Goal: Task Accomplishment & Management: Manage account settings

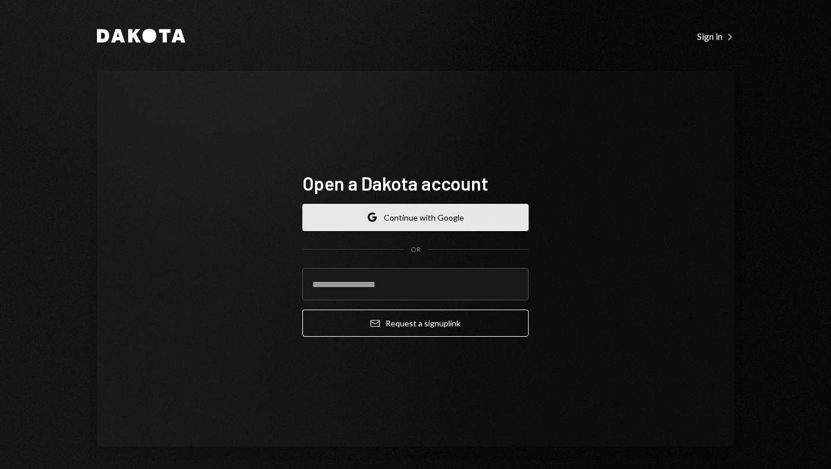
click at [400, 223] on button "Google Continue with Google" at bounding box center [415, 217] width 226 height 27
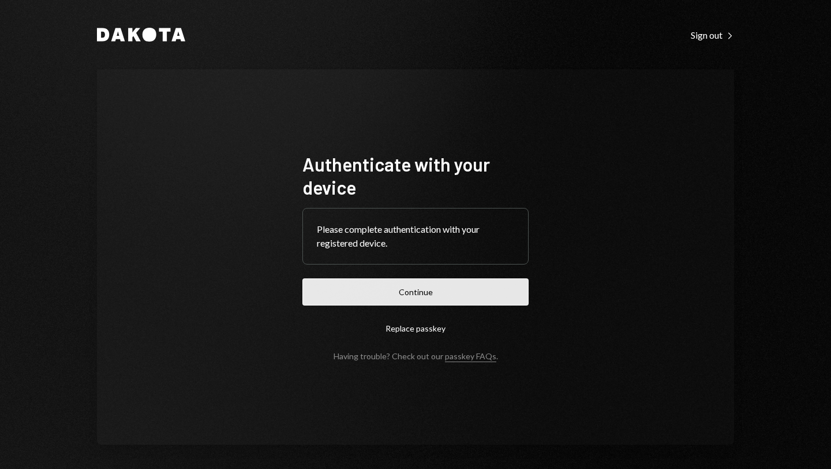
click at [455, 288] on button "Continue" at bounding box center [415, 291] width 226 height 27
click at [411, 293] on button "Continue" at bounding box center [415, 291] width 226 height 27
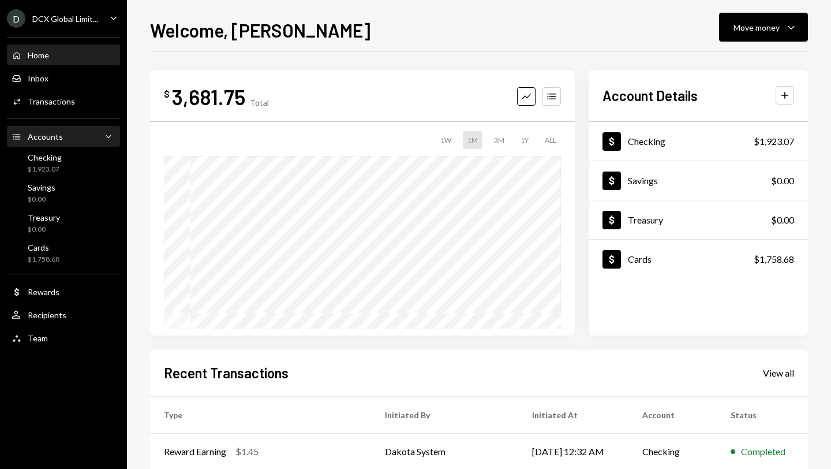
click at [95, 136] on div "Accounts Accounts Caret Down" at bounding box center [64, 136] width 104 height 13
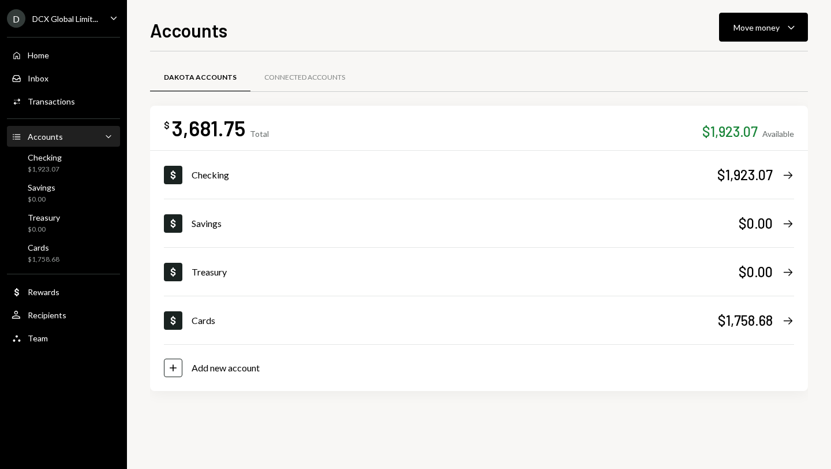
click at [95, 137] on div "Accounts Accounts Caret Down" at bounding box center [64, 136] width 104 height 13
click at [70, 100] on div "Transactions" at bounding box center [51, 101] width 47 height 10
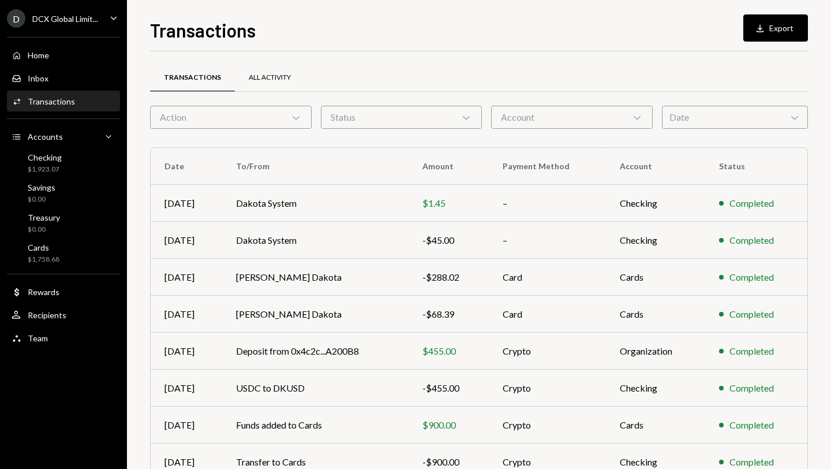
click at [265, 73] on div "All Activity" at bounding box center [270, 78] width 42 height 10
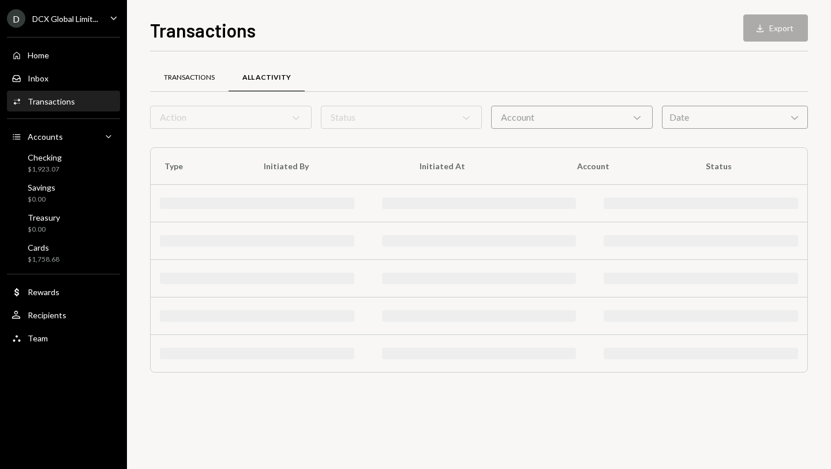
click at [191, 82] on div "Transactions" at bounding box center [189, 78] width 51 height 10
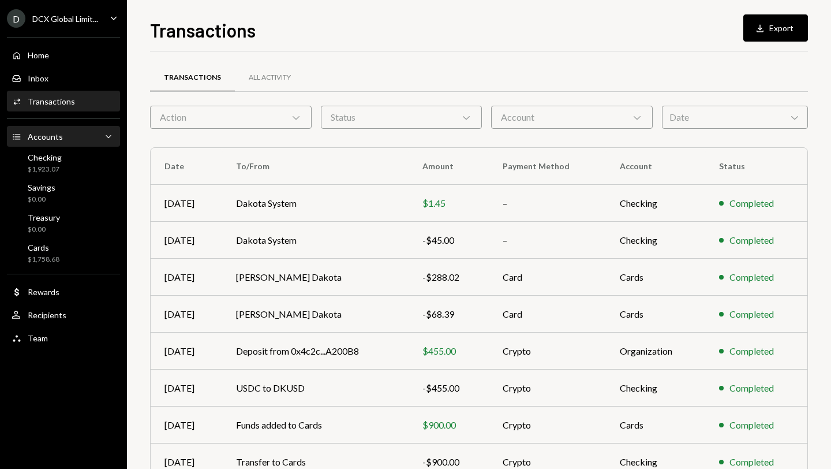
click at [66, 130] on div "Accounts Accounts Caret Down" at bounding box center [64, 136] width 104 height 13
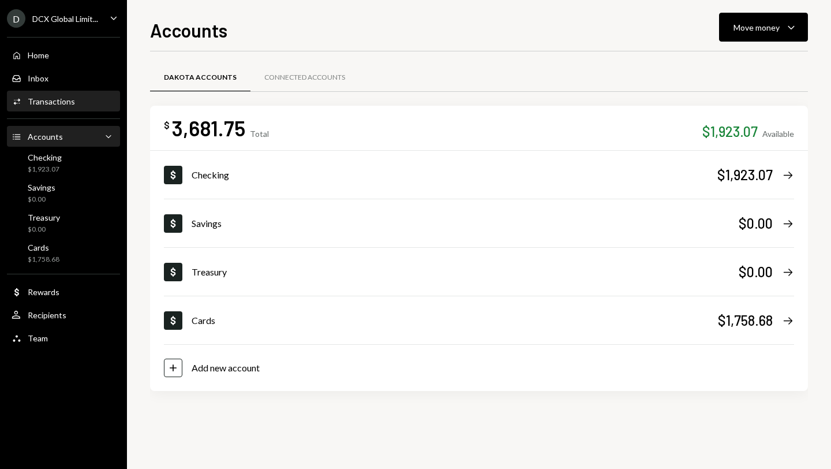
click at [67, 99] on div "Transactions" at bounding box center [51, 101] width 47 height 10
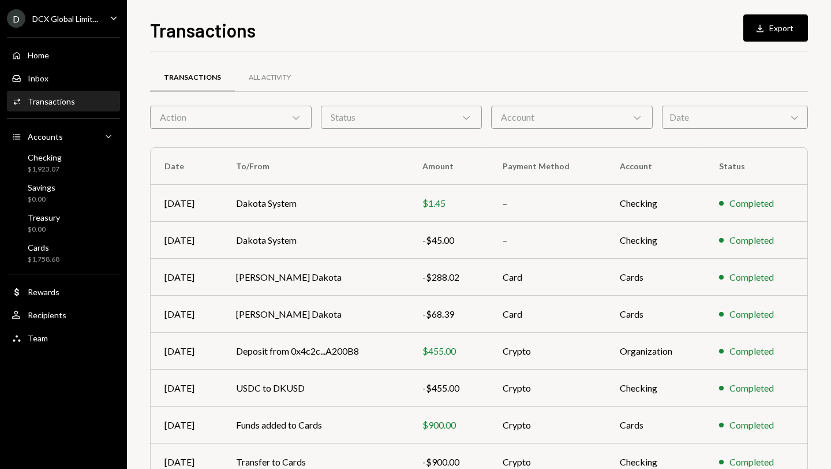
click at [759, 113] on div "Date Chevron Down" at bounding box center [735, 117] width 146 height 23
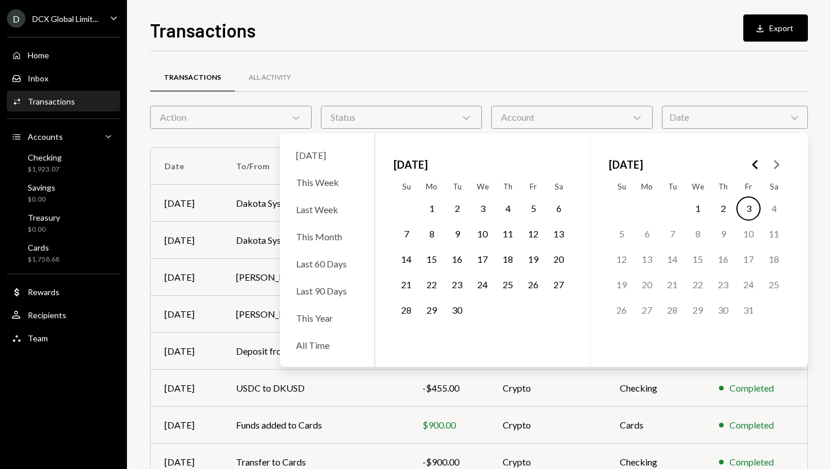
click at [756, 159] on icon "Go to the Previous Month" at bounding box center [755, 165] width 14 height 14
click at [771, 161] on icon "Go to the Next Month" at bounding box center [776, 165] width 14 height 14
click at [750, 204] on button "1" at bounding box center [748, 208] width 24 height 24
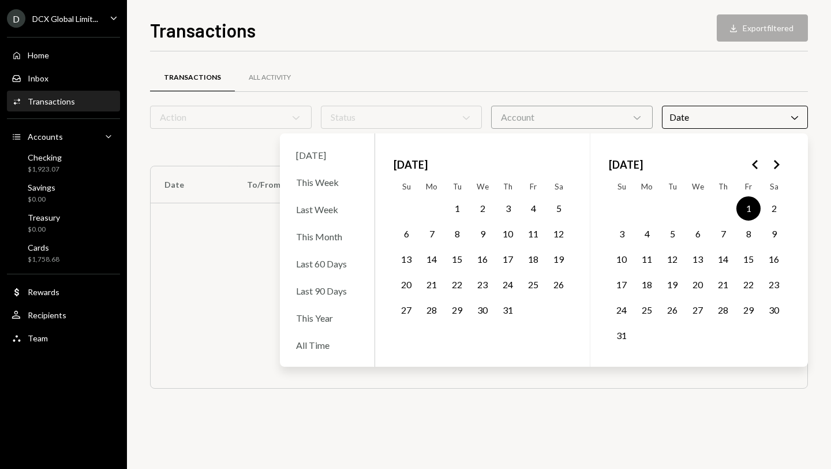
click at [784, 158] on button "Go to the Next Month" at bounding box center [776, 164] width 21 height 21
click at [459, 309] on button "30" at bounding box center [457, 310] width 24 height 24
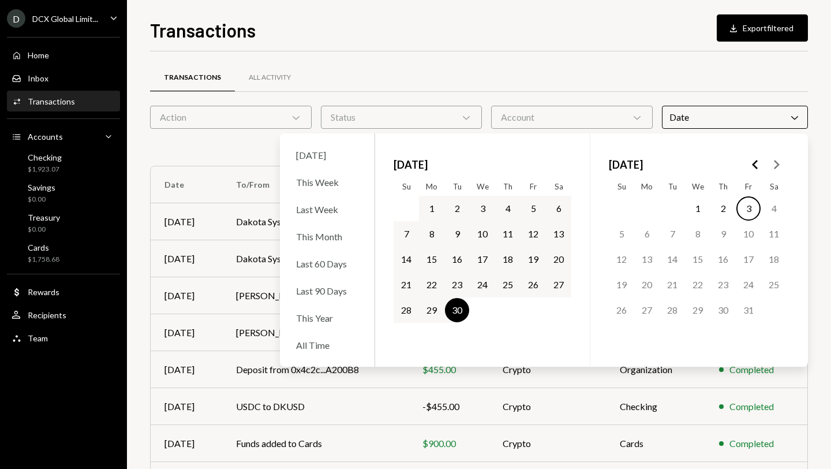
click at [617, 67] on div "Transactions All Activity" at bounding box center [479, 77] width 658 height 29
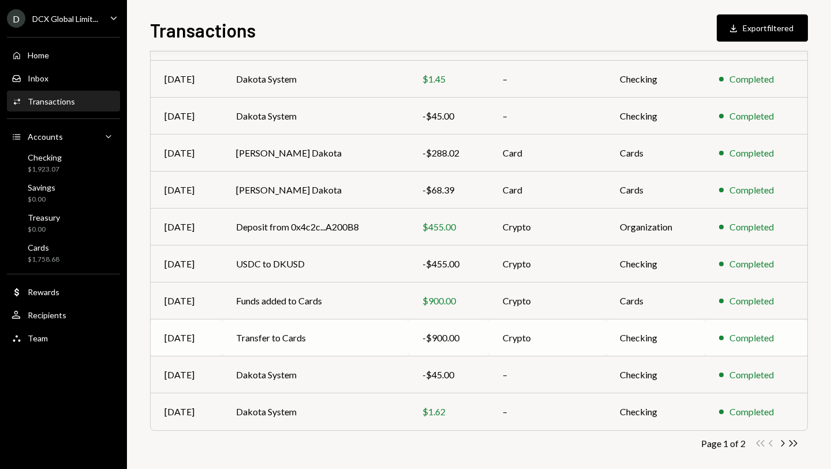
scroll to position [152, 0]
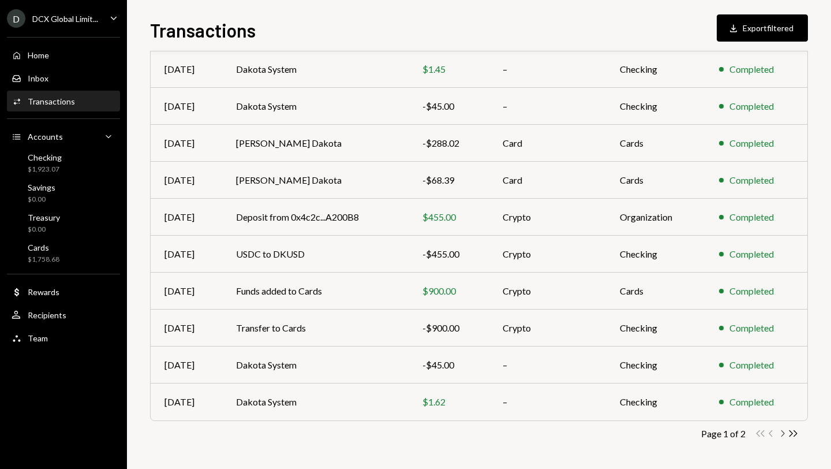
click at [785, 430] on icon "Chevron Right" at bounding box center [782, 433] width 11 height 11
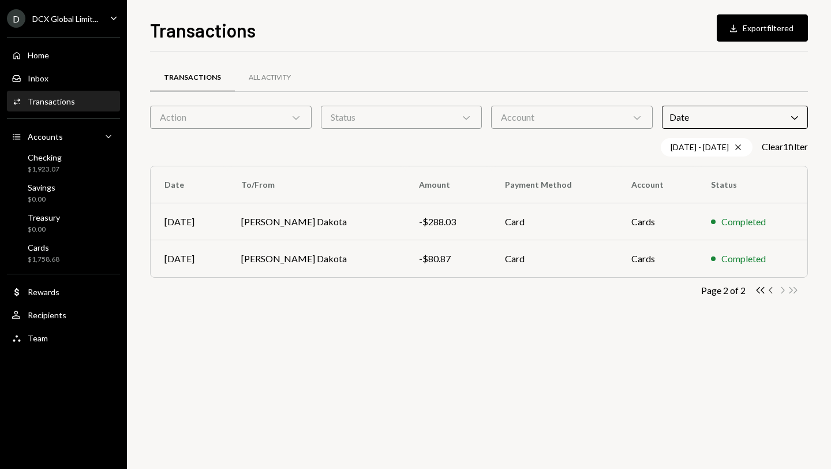
click at [769, 290] on icon "button" at bounding box center [770, 290] width 3 height 6
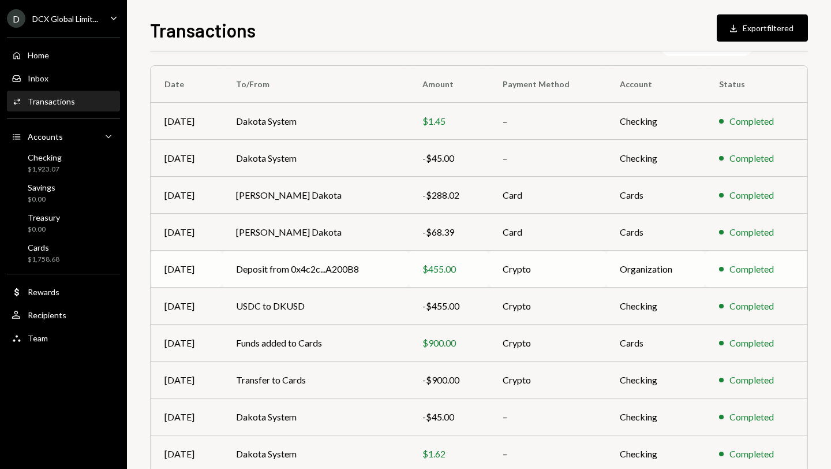
scroll to position [152, 0]
